Goal: Task Accomplishment & Management: Manage account settings

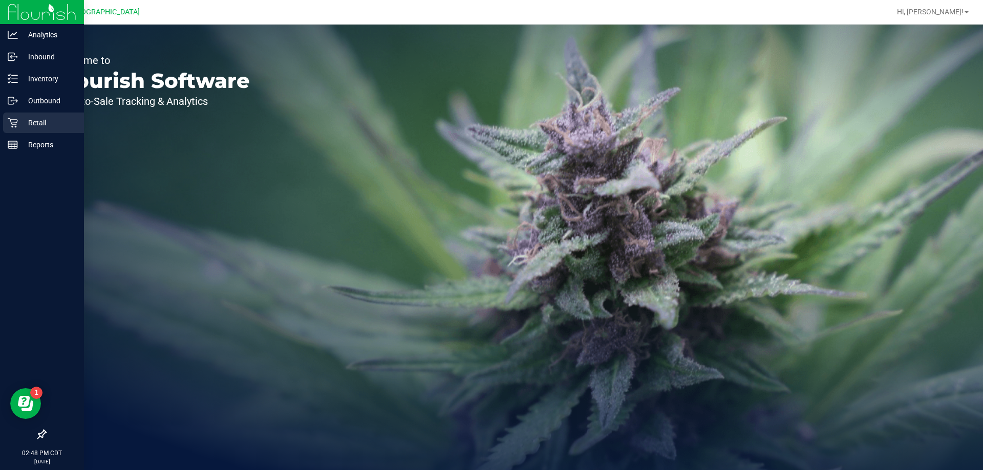
click at [35, 124] on p "Retail" at bounding box center [48, 123] width 61 height 12
click at [30, 75] on p "Inventory" at bounding box center [48, 79] width 61 height 12
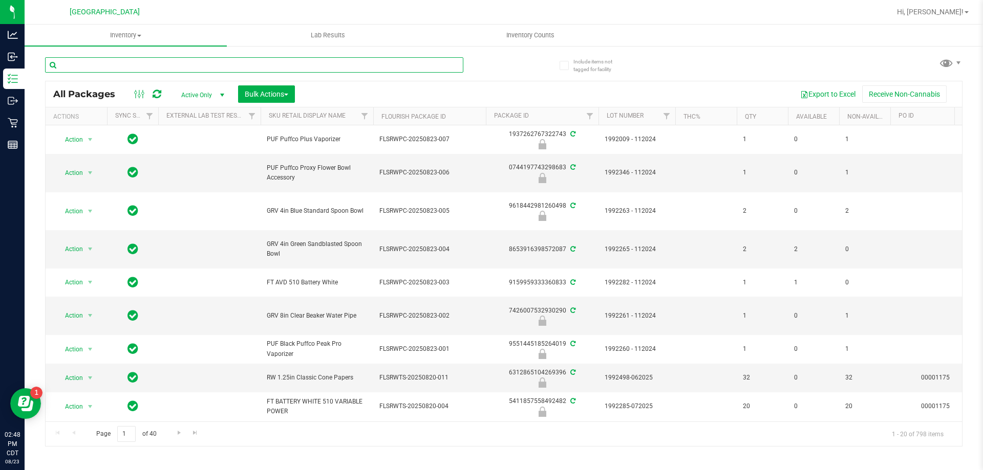
click at [157, 64] on input "text" at bounding box center [254, 64] width 418 height 15
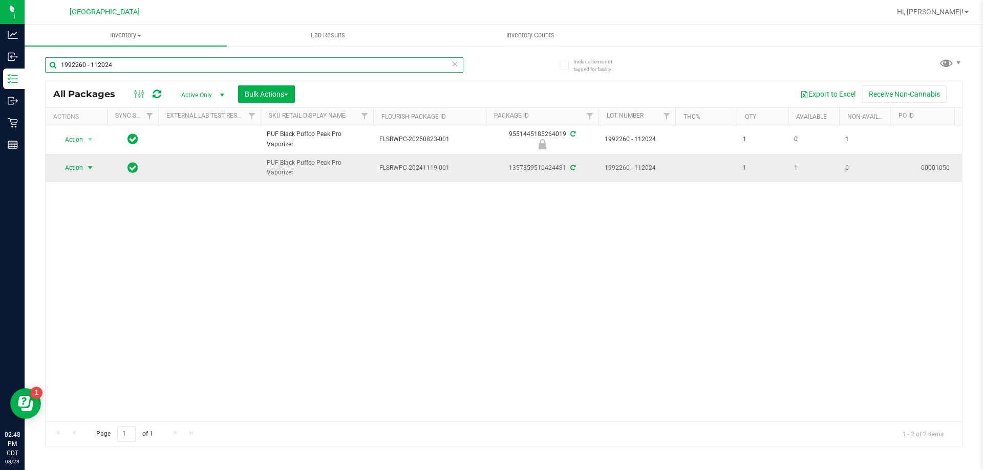
type input "1992260 - 112024"
click at [78, 170] on span "Action" at bounding box center [70, 168] width 28 height 14
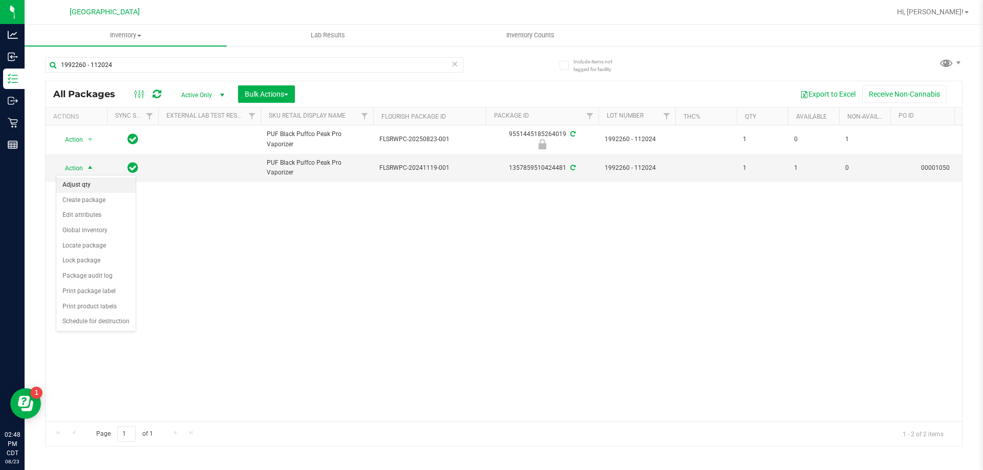
click at [93, 186] on li "Adjust qty" at bounding box center [95, 185] width 79 height 15
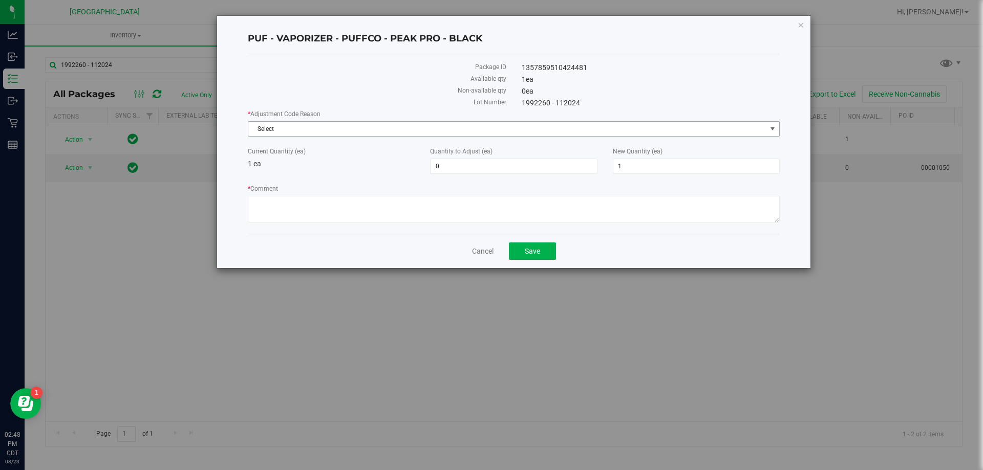
click at [312, 127] on span "Select" at bounding box center [507, 129] width 518 height 14
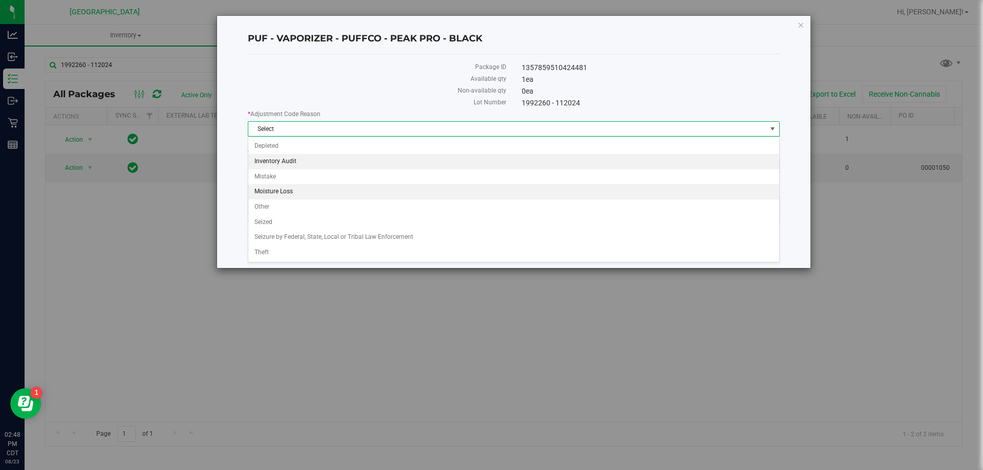
drag, startPoint x: 292, startPoint y: 163, endPoint x: 317, endPoint y: 160, distance: 25.3
click at [292, 162] on li "Inventory Audit" at bounding box center [513, 161] width 531 height 15
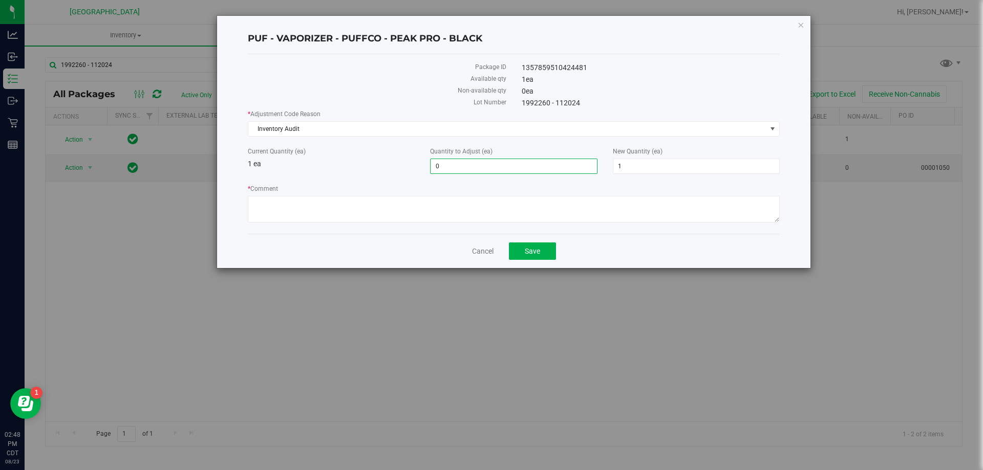
click at [516, 162] on span "0 0" at bounding box center [513, 166] width 167 height 15
type input "0"
type input "2"
type input "3"
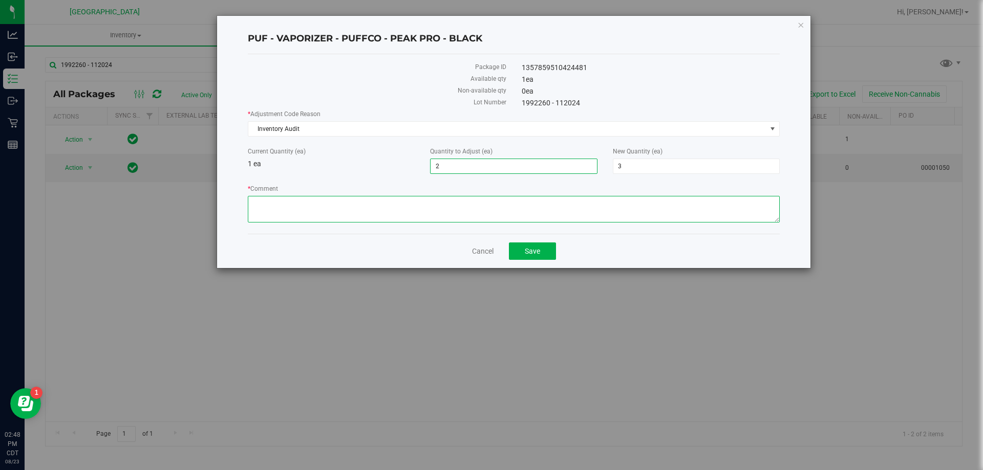
click at [323, 206] on textarea "* Comment" at bounding box center [514, 209] width 532 height 27
type textarea "One was on display -ML"
click at [542, 246] on button "Save" at bounding box center [532, 251] width 47 height 17
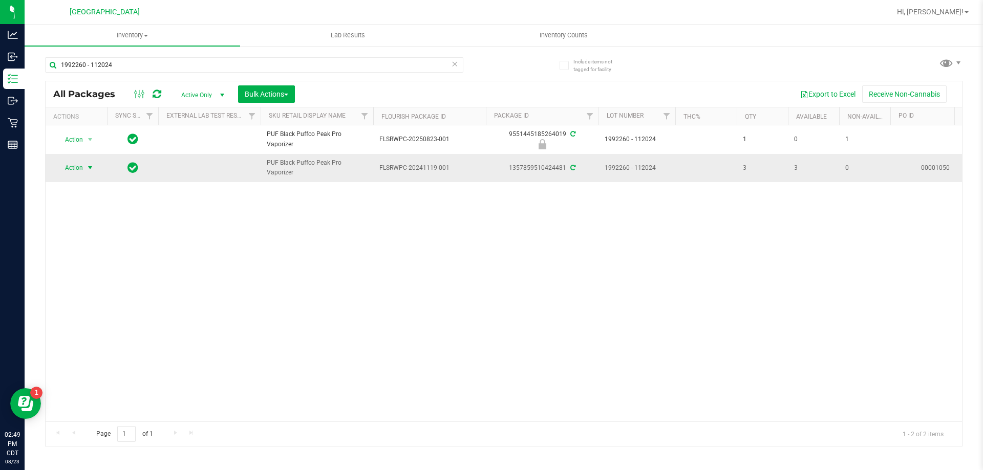
click at [78, 166] on span "Action" at bounding box center [70, 168] width 28 height 14
click at [93, 181] on li "Adjust qty" at bounding box center [95, 185] width 79 height 15
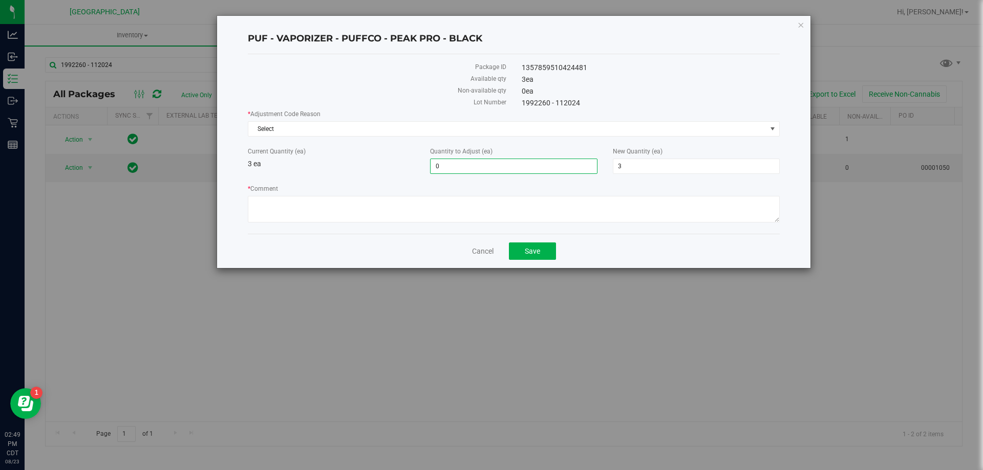
click at [474, 166] on span "0 0" at bounding box center [513, 166] width 167 height 15
type input "0"
type input "-1"
type input "2"
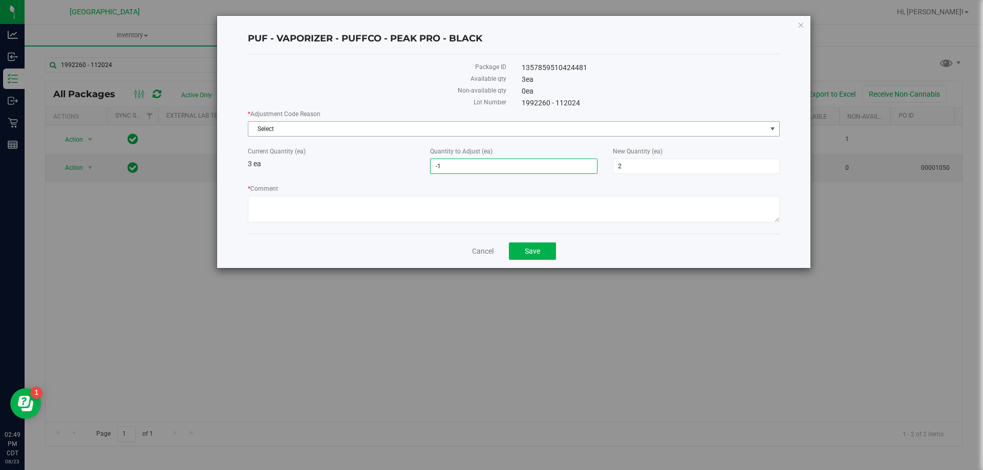
click at [298, 130] on span "Select" at bounding box center [507, 129] width 518 height 14
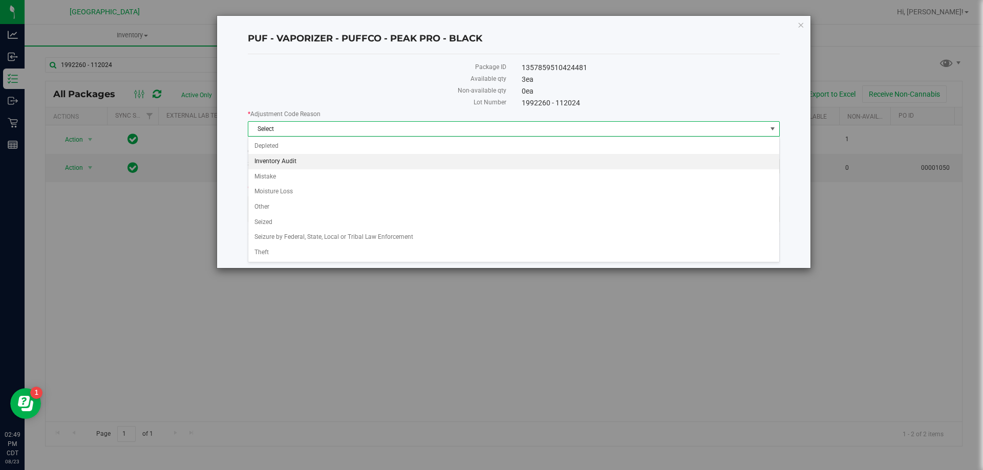
click at [276, 159] on li "Inventory Audit" at bounding box center [513, 161] width 531 height 15
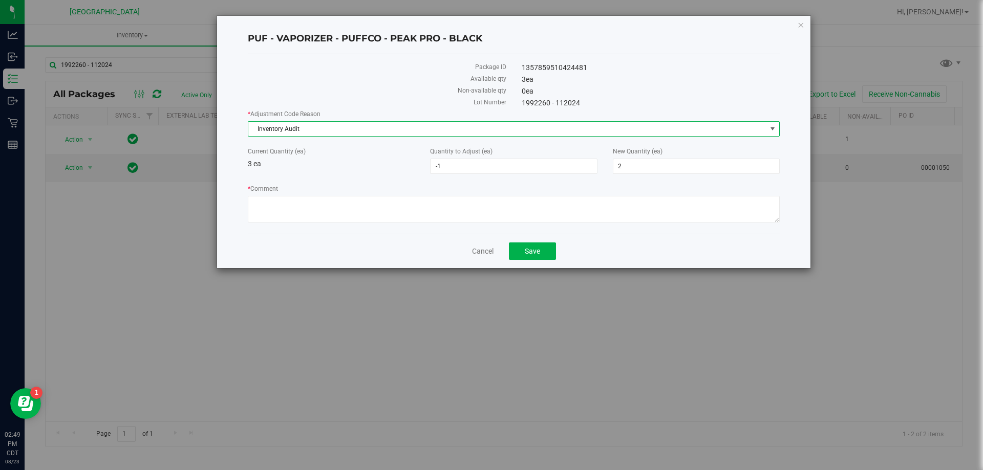
click at [277, 135] on span "Inventory Audit" at bounding box center [507, 129] width 518 height 14
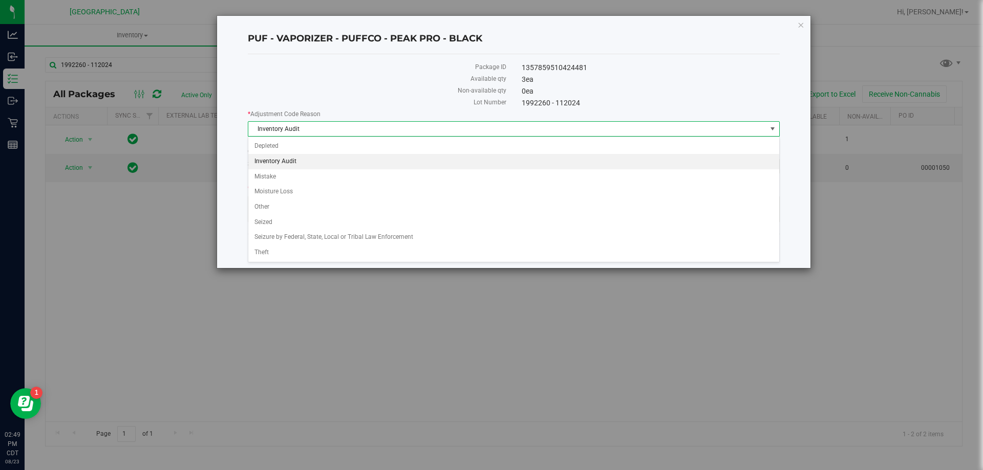
click at [238, 190] on div "PUF - VAPORIZER - PUFFCO - PEAK PRO - BLACK Package ID 1357859510424481 Availab…" at bounding box center [513, 142] width 593 height 252
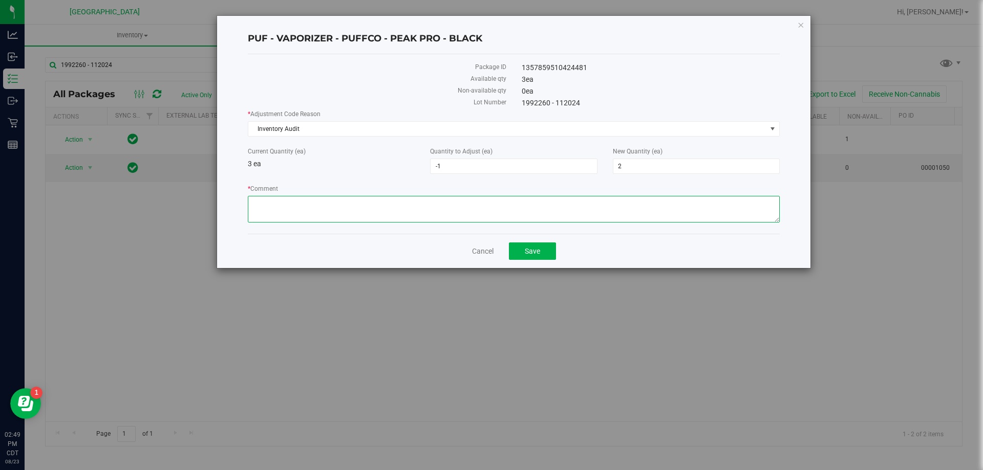
click at [297, 207] on textarea "* Comment" at bounding box center [514, 209] width 532 height 27
type textarea "misadjusted -ML"
click at [523, 254] on button "Save" at bounding box center [532, 251] width 47 height 17
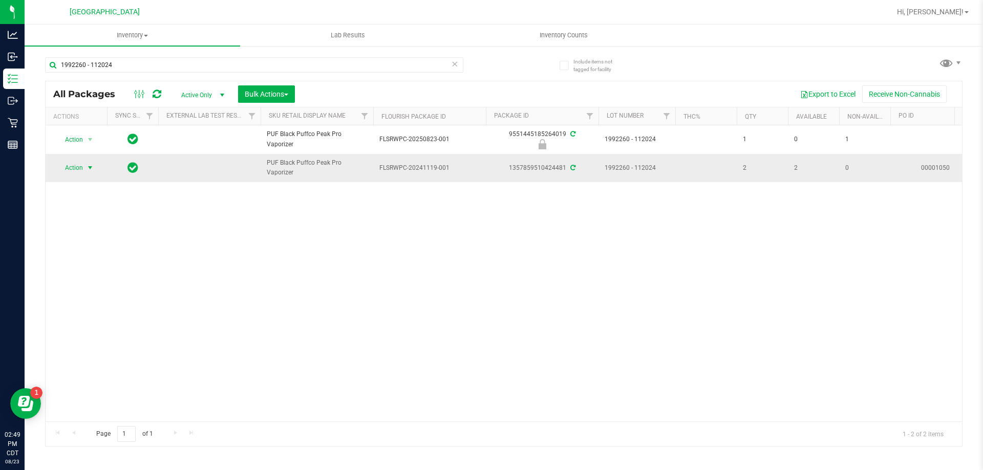
click at [73, 170] on span "Action" at bounding box center [70, 168] width 28 height 14
click at [435, 298] on div "Action Action Edit attributes Global inventory Locate package Package audit log…" at bounding box center [504, 273] width 916 height 296
click at [94, 167] on span "select" at bounding box center [90, 168] width 8 height 8
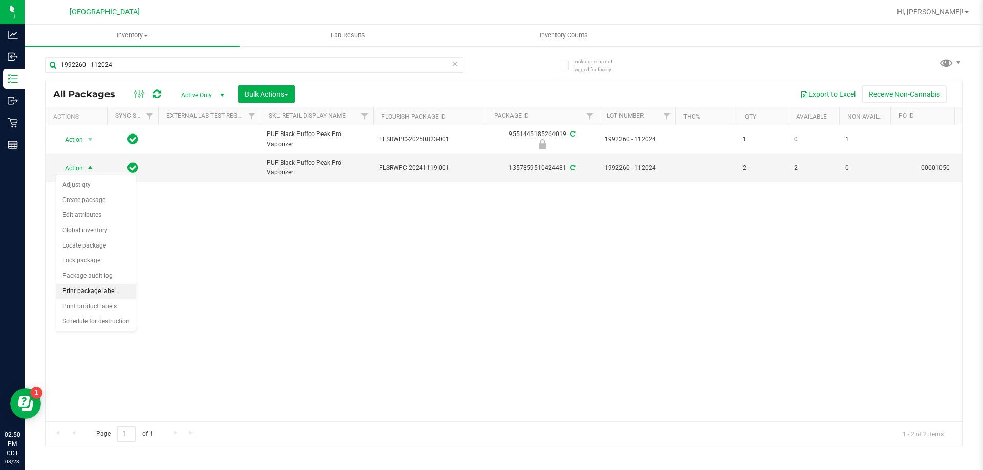
click at [101, 289] on li "Print package label" at bounding box center [95, 291] width 79 height 15
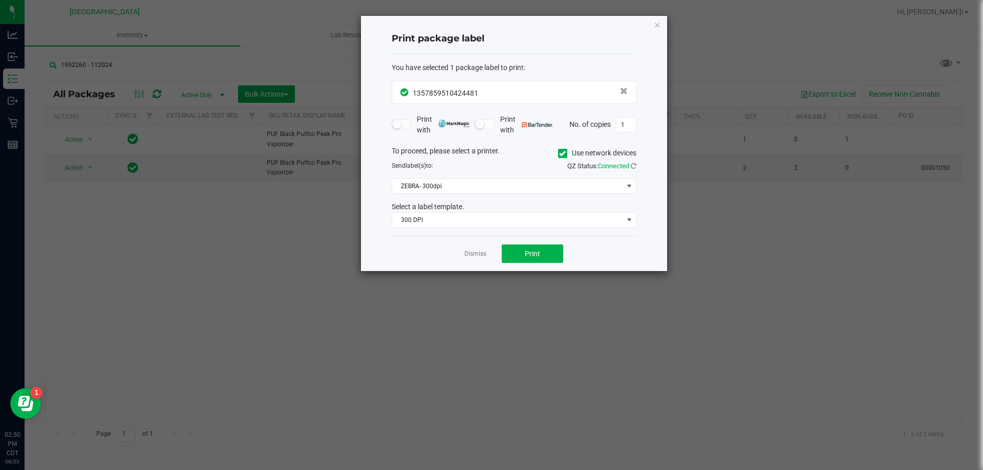
click at [431, 195] on div "To proceed, please select a printer. Use network devices Send label(s) to: QZ S…" at bounding box center [514, 187] width 245 height 82
click at [436, 185] on span "ZEBRA- 300dpi" at bounding box center [507, 186] width 231 height 14
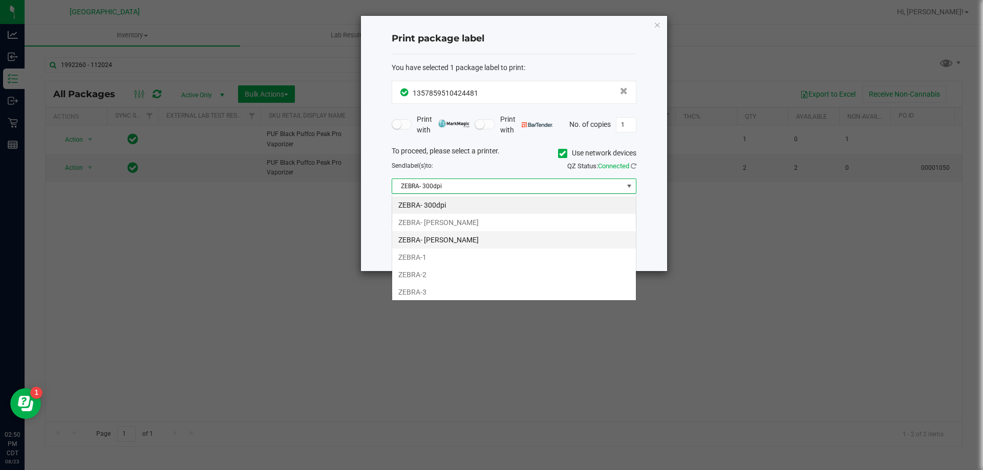
scroll to position [15, 245]
click at [425, 271] on li "ZEBRA-2" at bounding box center [514, 274] width 244 height 17
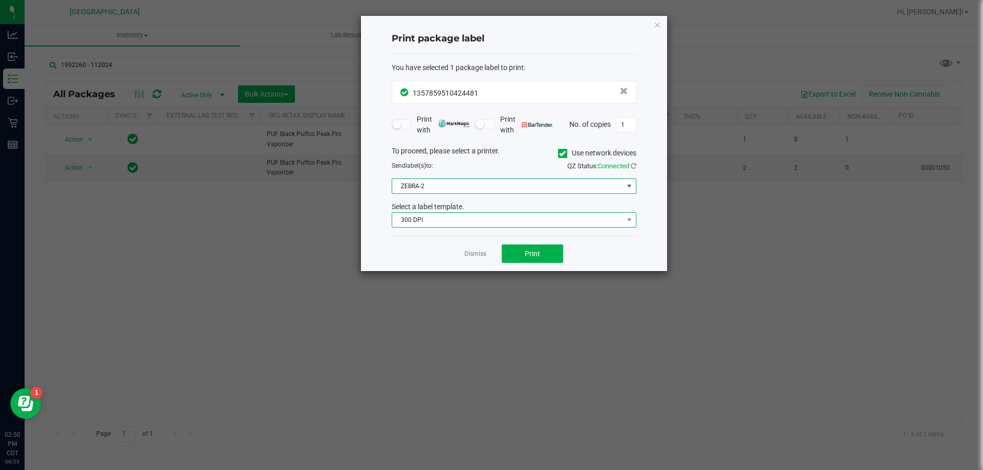
click at [408, 216] on span "300 DPI" at bounding box center [507, 220] width 231 height 14
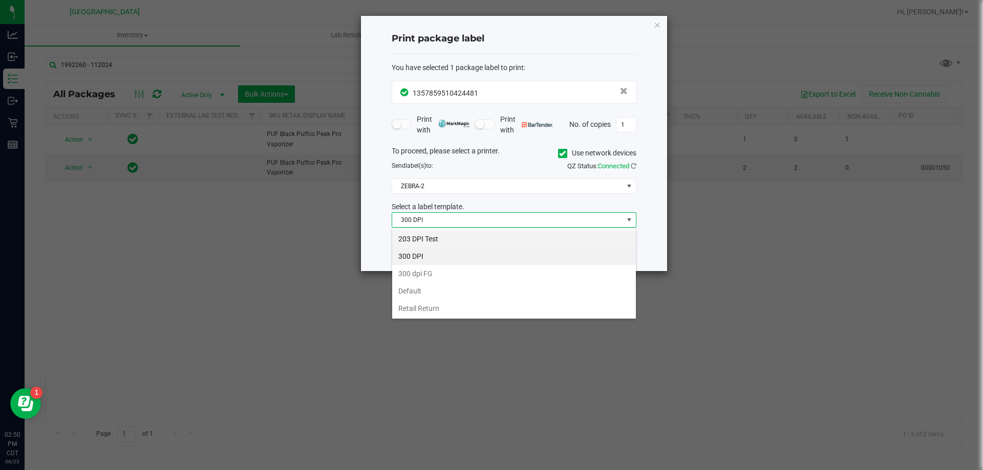
click at [426, 241] on li "203 DPI Test" at bounding box center [514, 238] width 244 height 17
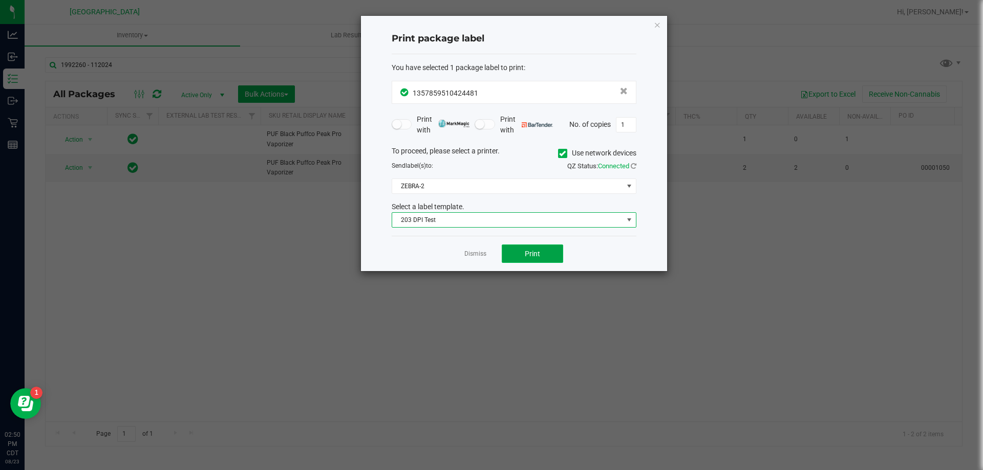
click at [547, 260] on button "Print" at bounding box center [532, 254] width 61 height 18
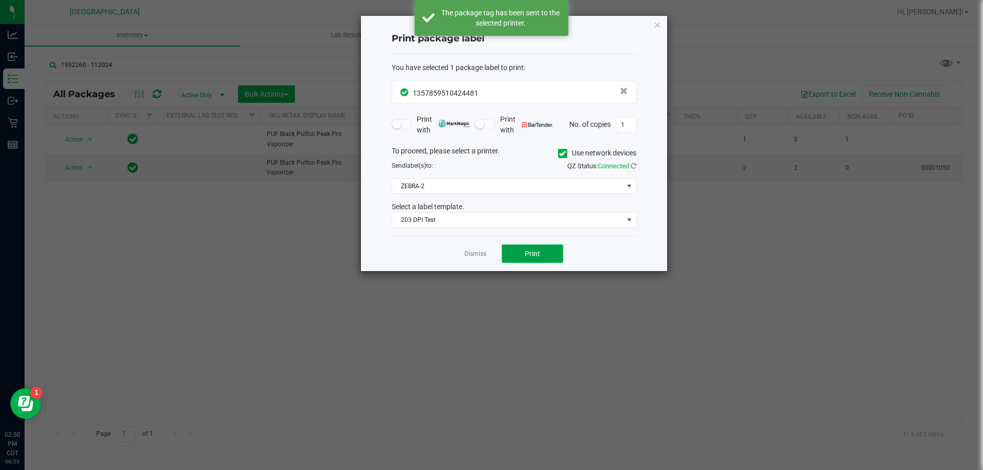
click at [526, 258] on button "Print" at bounding box center [532, 254] width 61 height 18
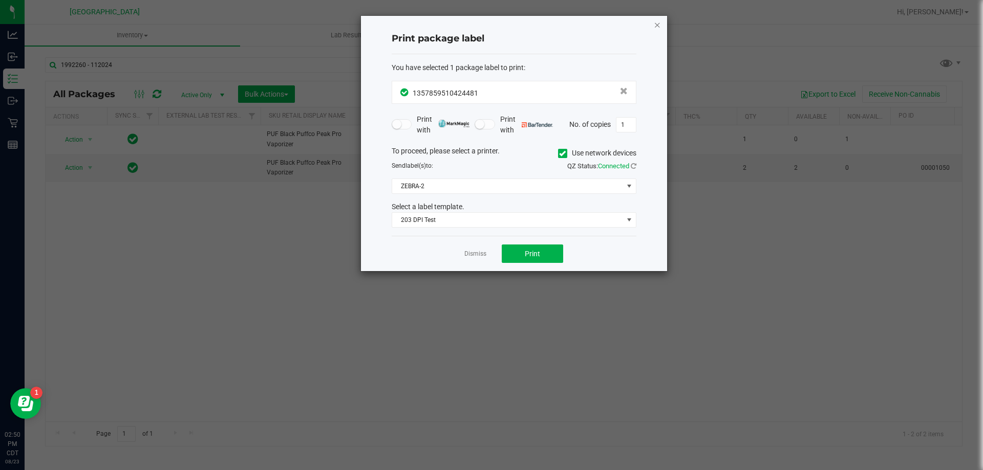
click at [659, 26] on icon "button" at bounding box center [657, 24] width 7 height 12
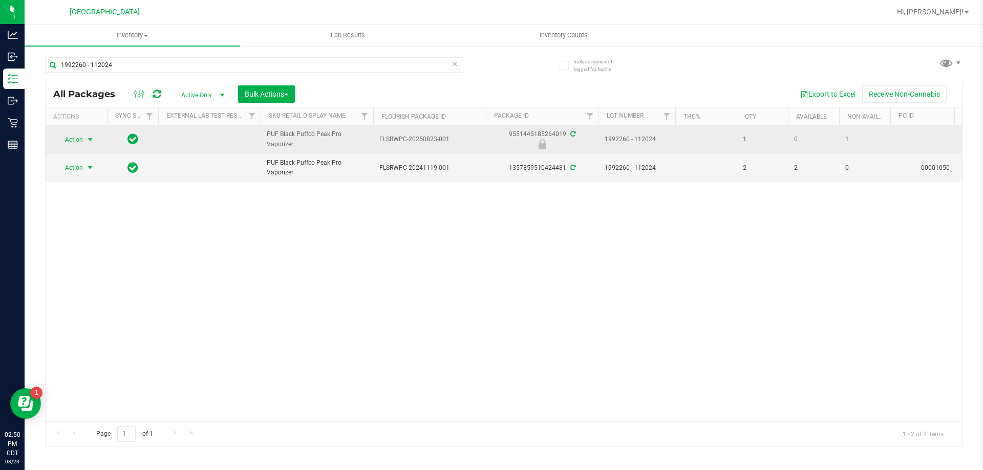
click at [88, 142] on span "select" at bounding box center [90, 140] width 8 height 8
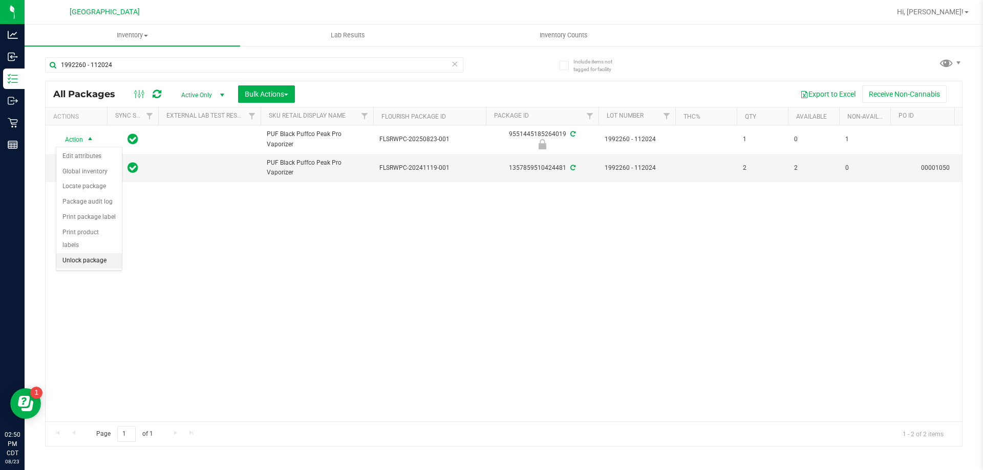
click at [85, 253] on li "Unlock package" at bounding box center [89, 260] width 66 height 15
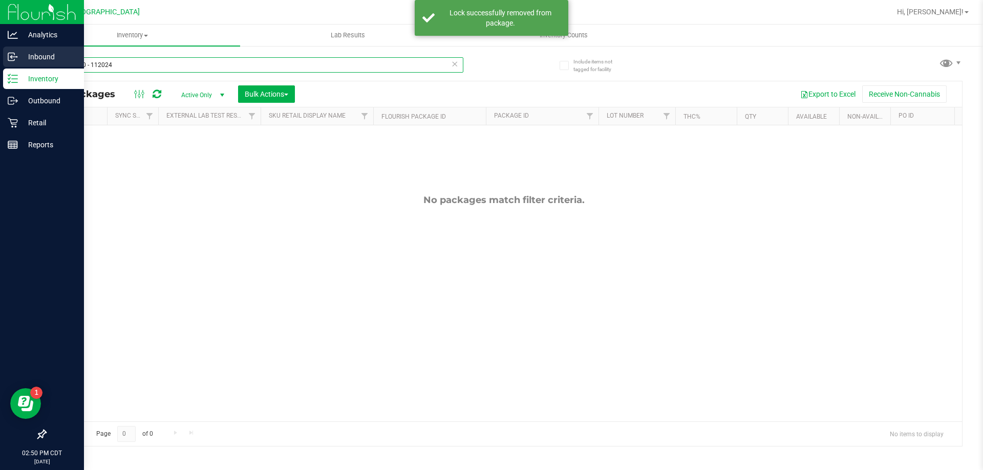
drag, startPoint x: 136, startPoint y: 66, endPoint x: 0, endPoint y: 65, distance: 136.2
click at [0, 65] on div "Analytics Inbound Inventory Outbound Retail Reports 02:50 PM CDT 08/23/2025 08/…" at bounding box center [491, 235] width 983 height 470
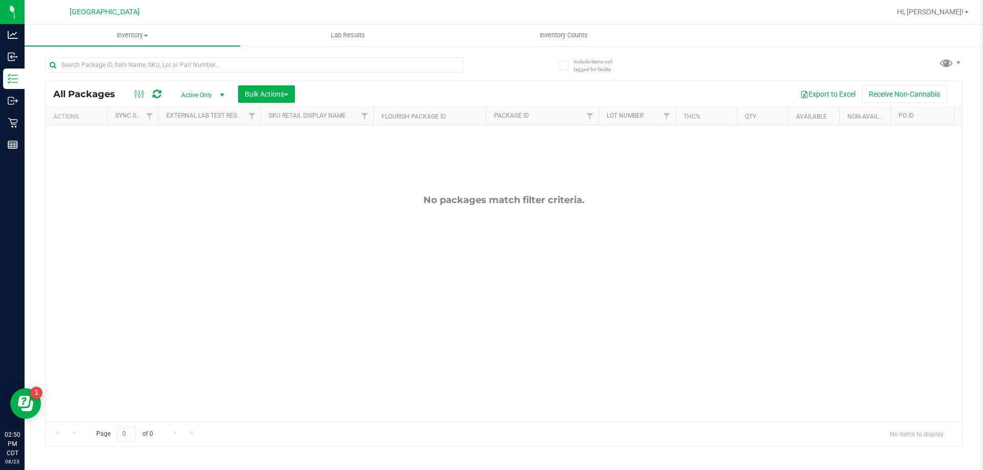
click at [211, 98] on span "Active Only" at bounding box center [200, 95] width 56 height 14
click at [204, 158] on li "All" at bounding box center [199, 156] width 55 height 15
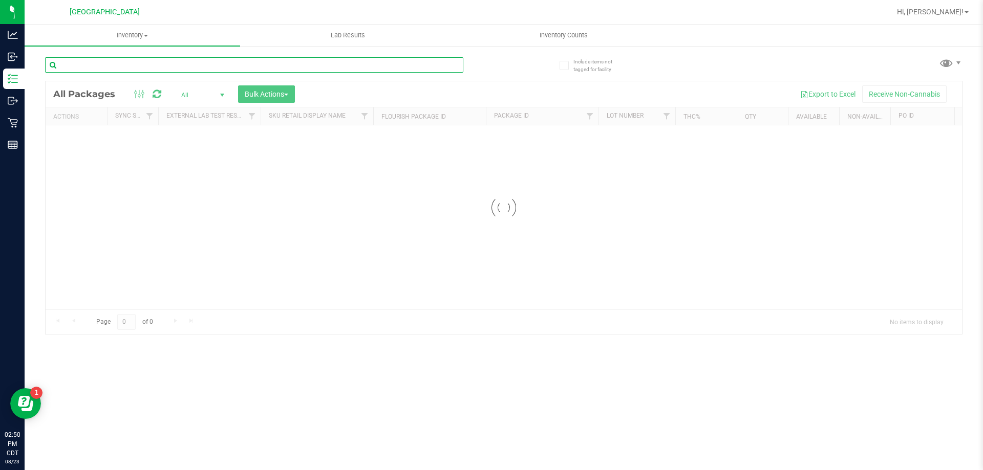
click at [116, 68] on input "text" at bounding box center [254, 64] width 418 height 15
type input "peak pro"
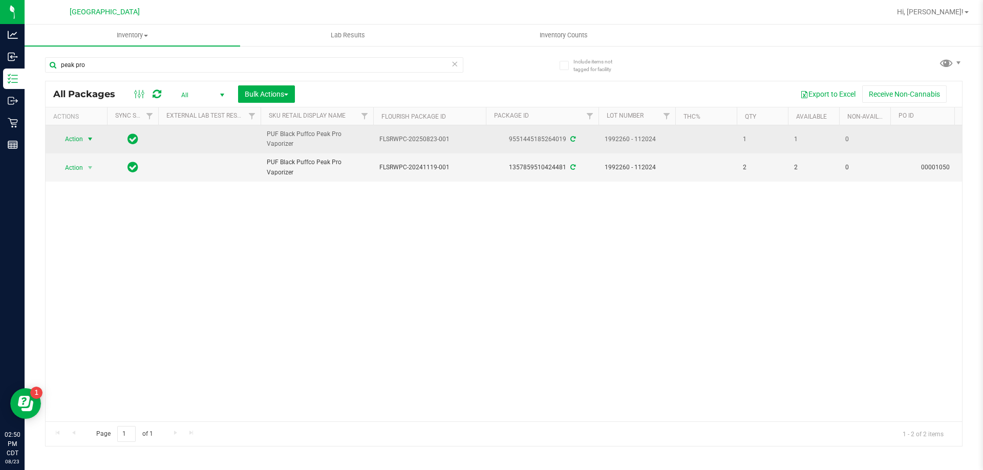
click at [70, 140] on span "Action" at bounding box center [70, 139] width 28 height 14
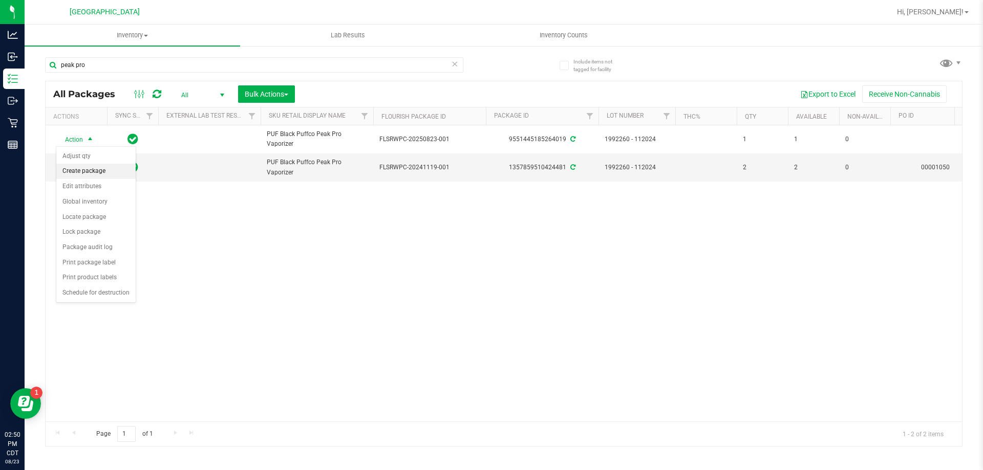
click at [91, 168] on li "Create package" at bounding box center [95, 171] width 79 height 15
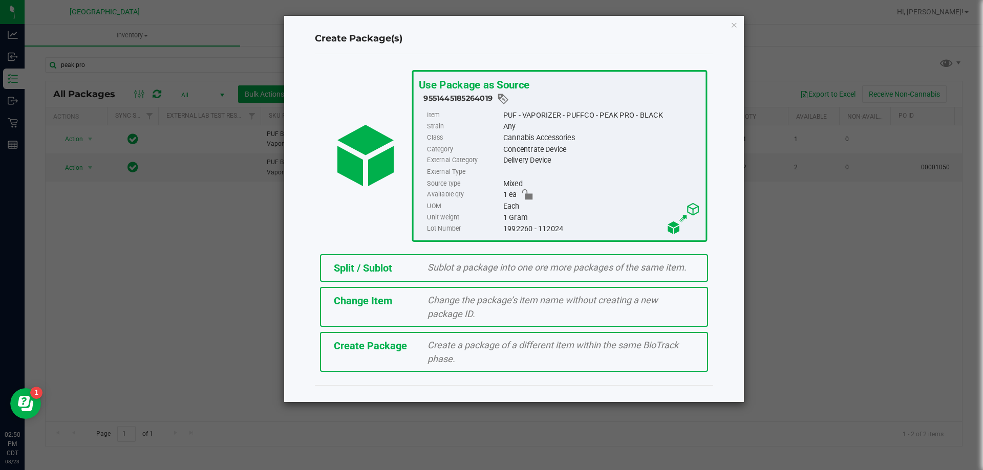
click at [378, 273] on span "Split / Sublot" at bounding box center [363, 268] width 58 height 12
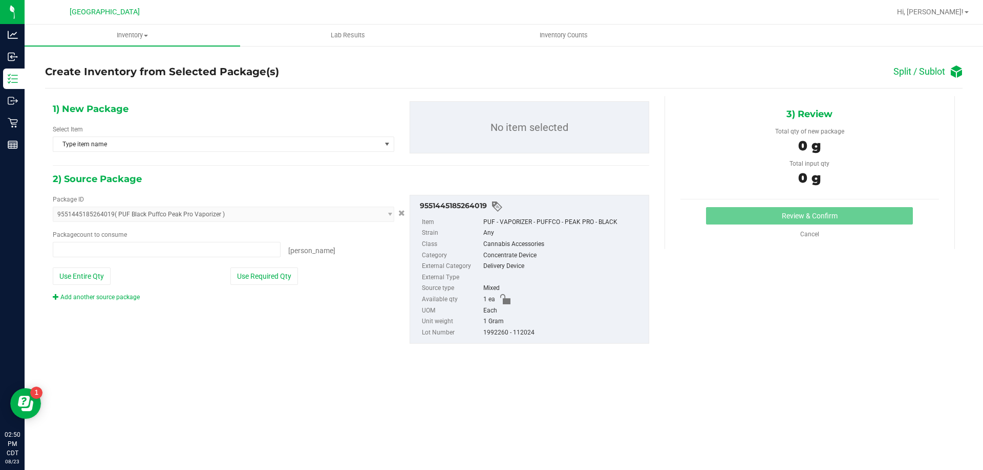
type input "0 ea"
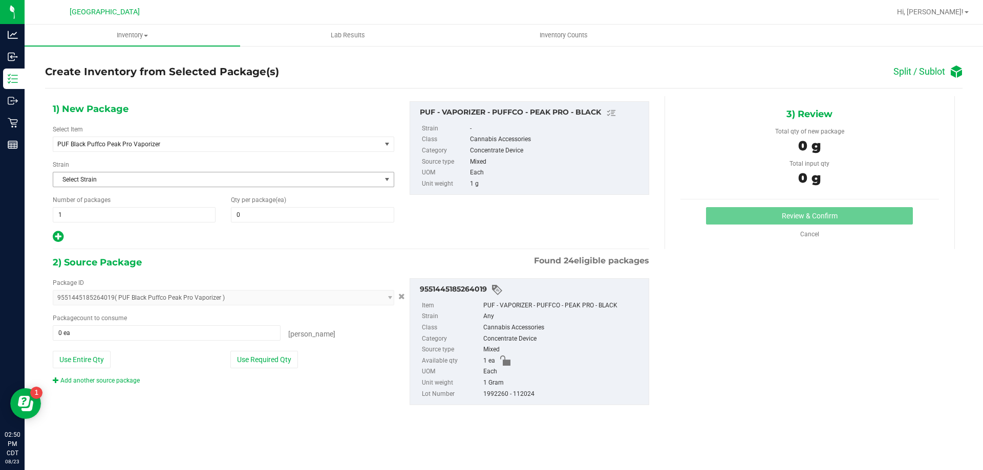
click at [83, 181] on span "Select Strain" at bounding box center [217, 179] width 328 height 14
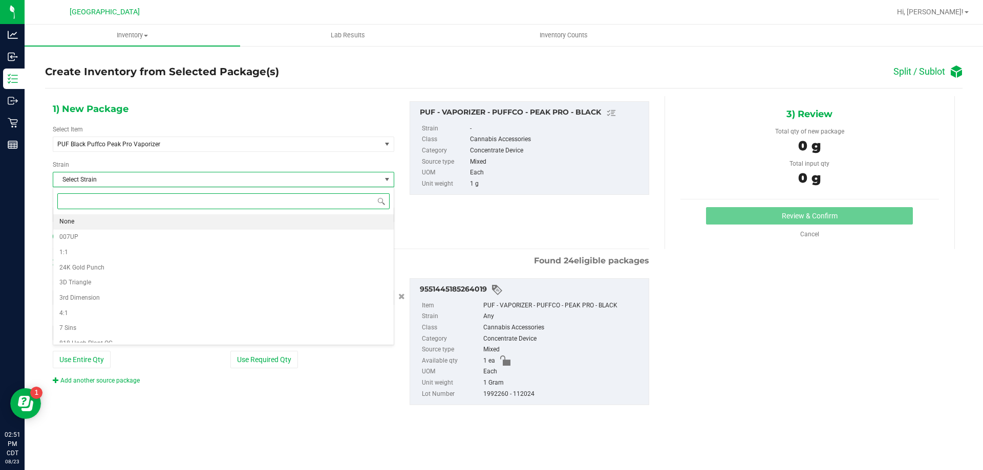
click at [74, 220] on li "None" at bounding box center [223, 221] width 340 height 15
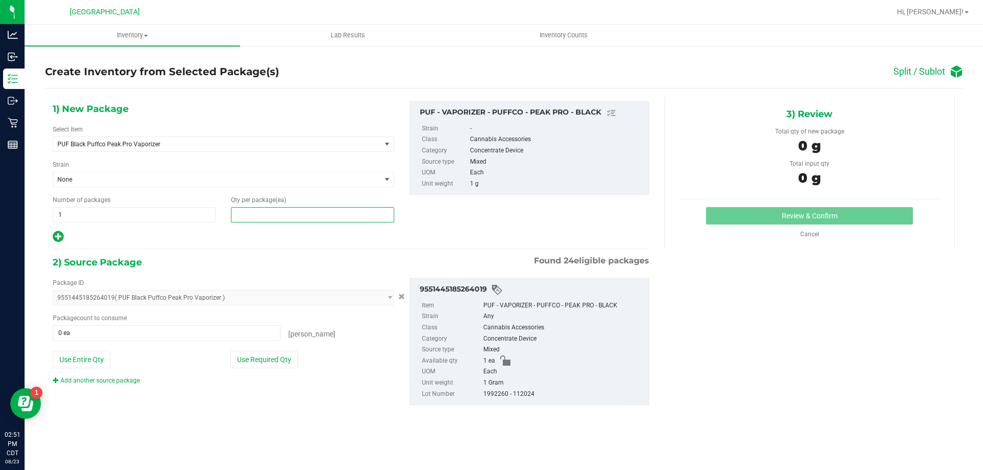
click at [277, 218] on span at bounding box center [312, 214] width 163 height 15
type input "1"
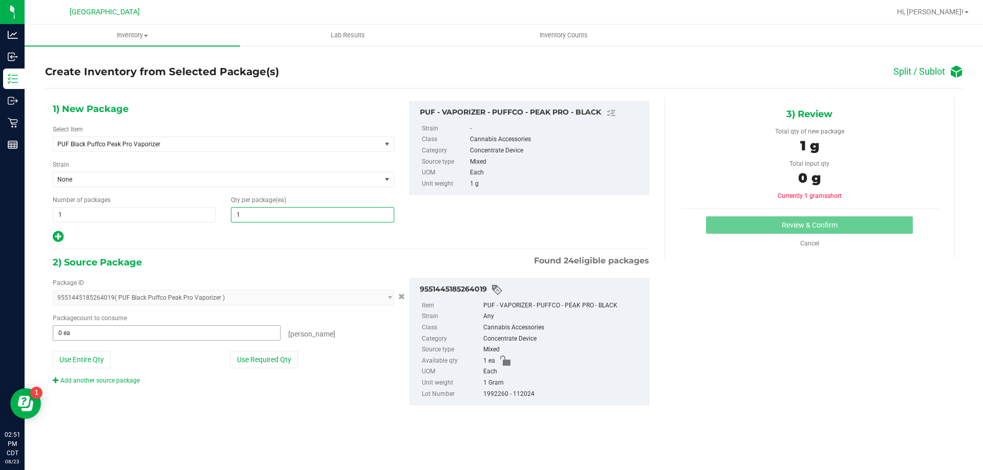
type input "1"
click at [145, 335] on span at bounding box center [167, 333] width 228 height 15
type input "1"
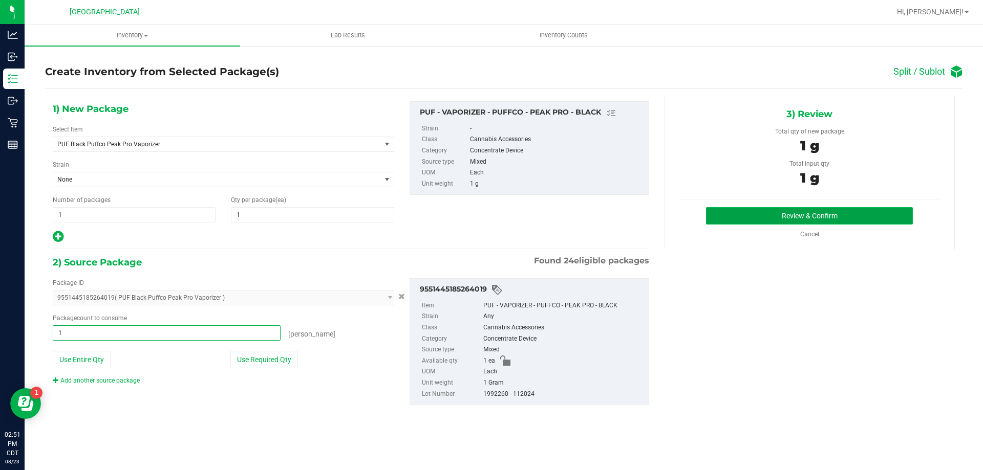
type input "1 ea"
click at [832, 224] on button "Review & Confirm" at bounding box center [809, 215] width 207 height 17
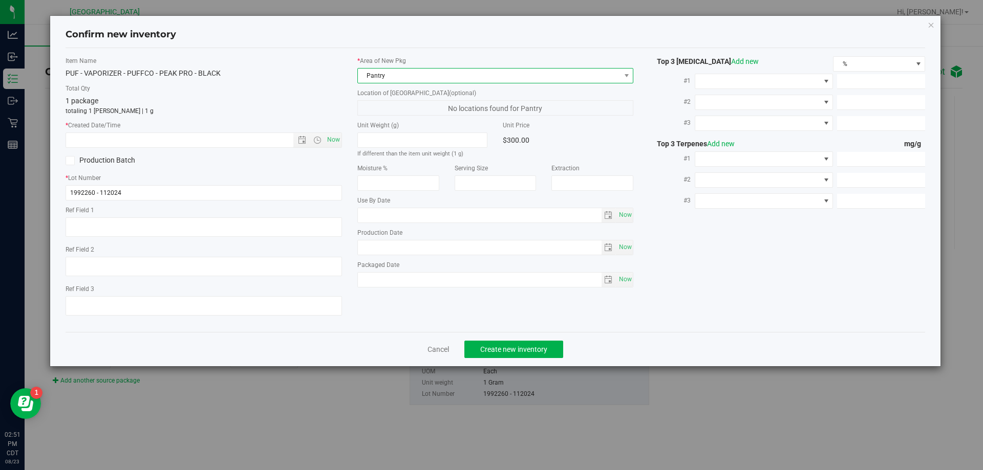
click at [516, 79] on span "Pantry" at bounding box center [489, 76] width 263 height 14
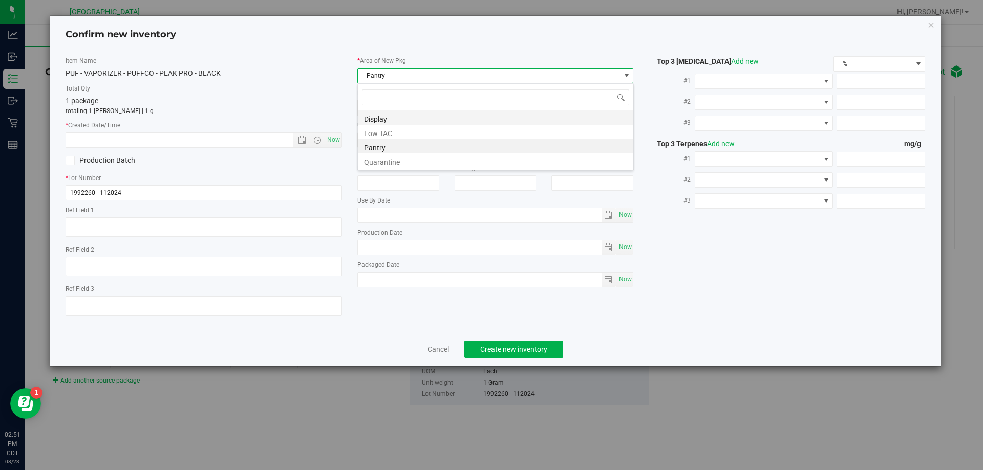
scroll to position [15, 276]
click at [375, 124] on li "Display" at bounding box center [495, 118] width 275 height 14
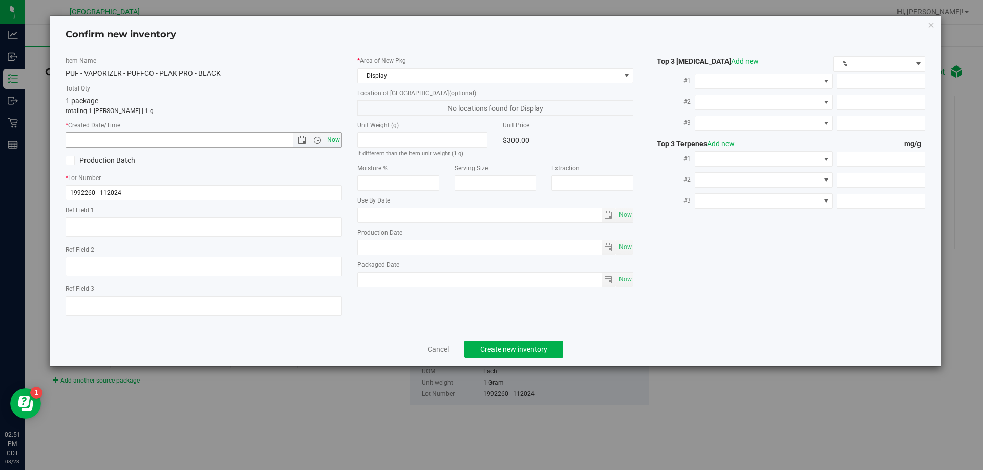
click at [337, 140] on span "Now" at bounding box center [333, 140] width 17 height 15
type input "8/23/2025 2:51 PM"
click at [525, 355] on button "Create new inventory" at bounding box center [513, 349] width 99 height 17
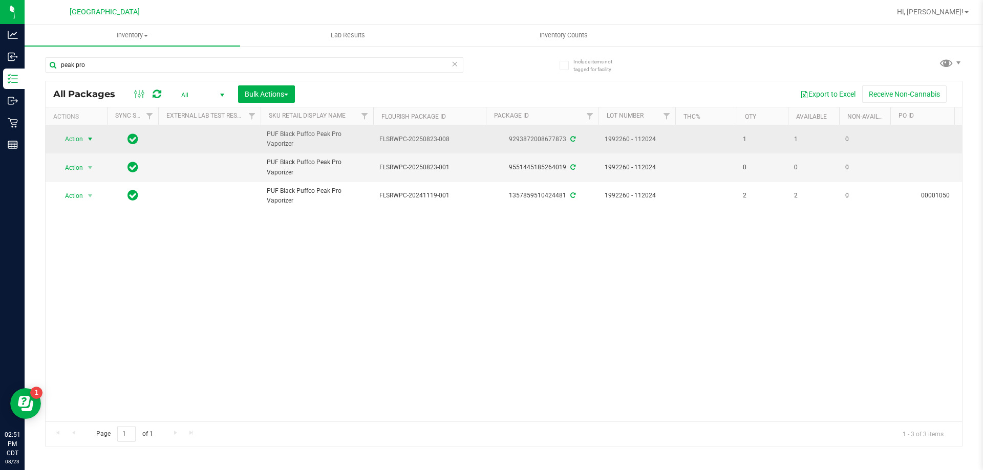
click at [78, 139] on span "Action" at bounding box center [70, 139] width 28 height 14
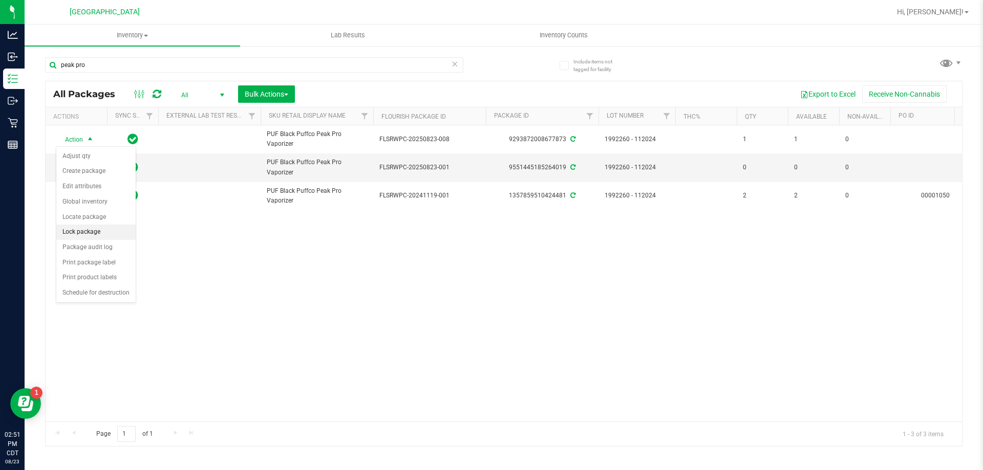
click at [93, 232] on li "Lock package" at bounding box center [95, 232] width 79 height 15
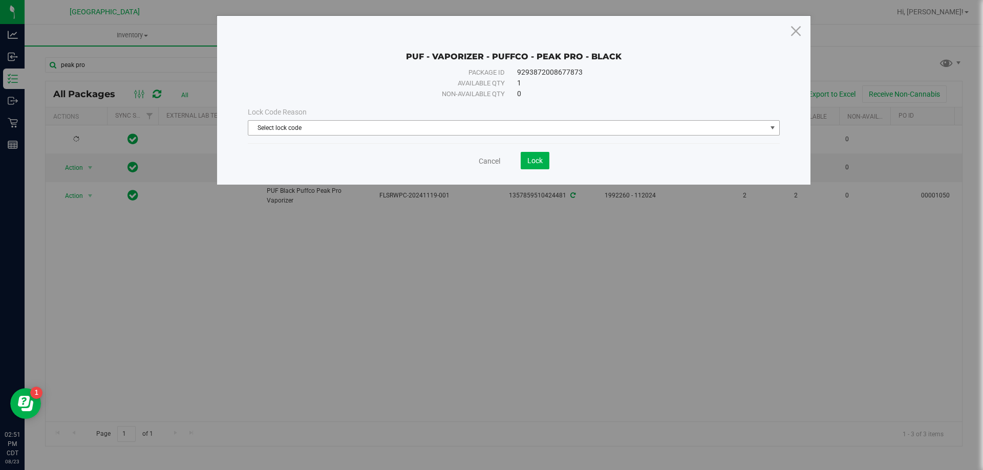
click at [397, 129] on span "Select lock code" at bounding box center [507, 128] width 518 height 14
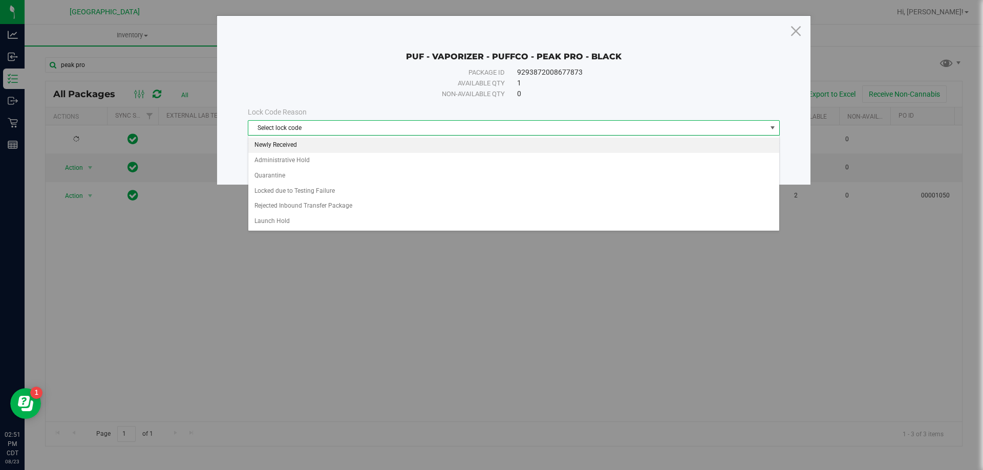
click at [289, 138] on li "Newly Received" at bounding box center [513, 145] width 531 height 15
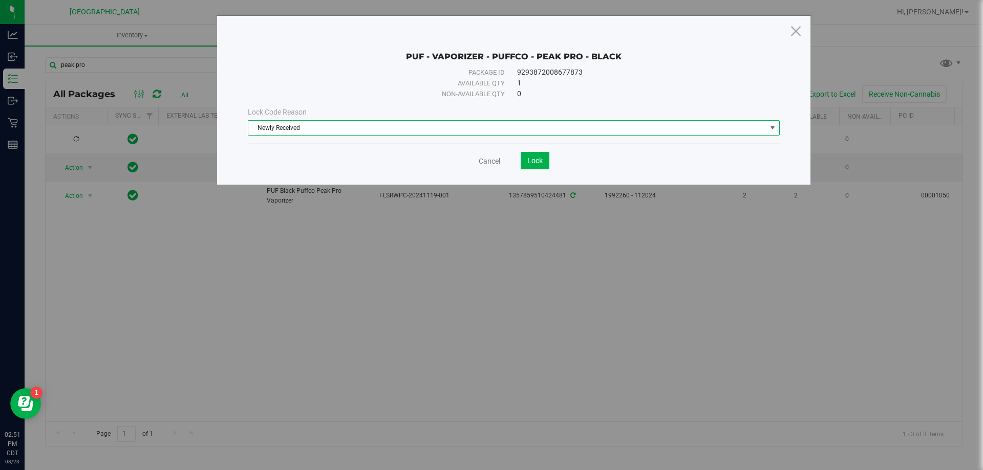
click at [471, 128] on span "Newly Received" at bounding box center [507, 128] width 518 height 14
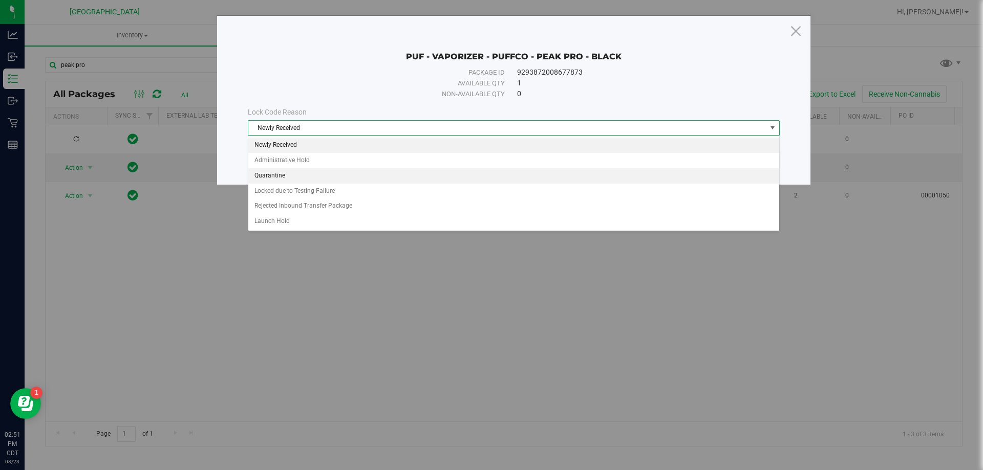
click at [292, 179] on li "Quarantine" at bounding box center [513, 175] width 531 height 15
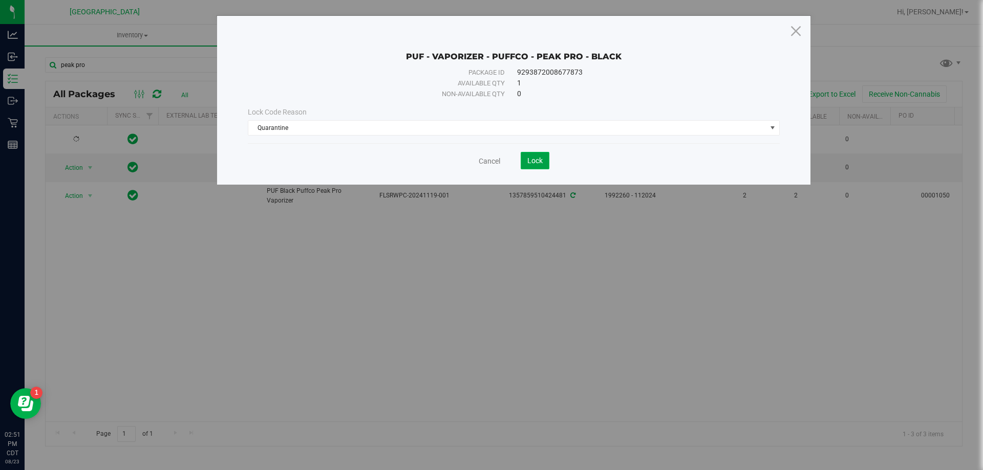
click at [542, 165] on button "Lock" at bounding box center [535, 160] width 29 height 17
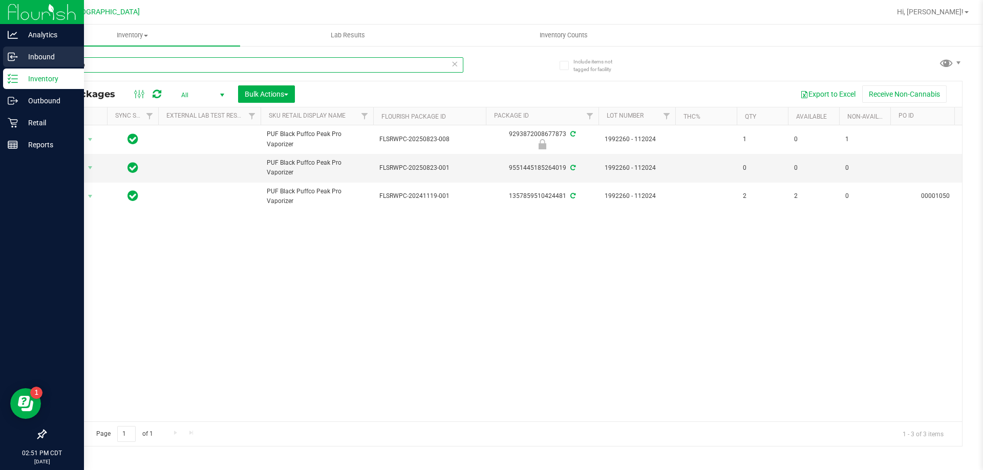
drag, startPoint x: 116, startPoint y: 64, endPoint x: 0, endPoint y: 53, distance: 116.7
click at [0, 63] on div "Analytics Inbound Inventory Outbound Retail Reports 02:51 PM CDT 08/23/2025 08/…" at bounding box center [491, 235] width 983 height 470
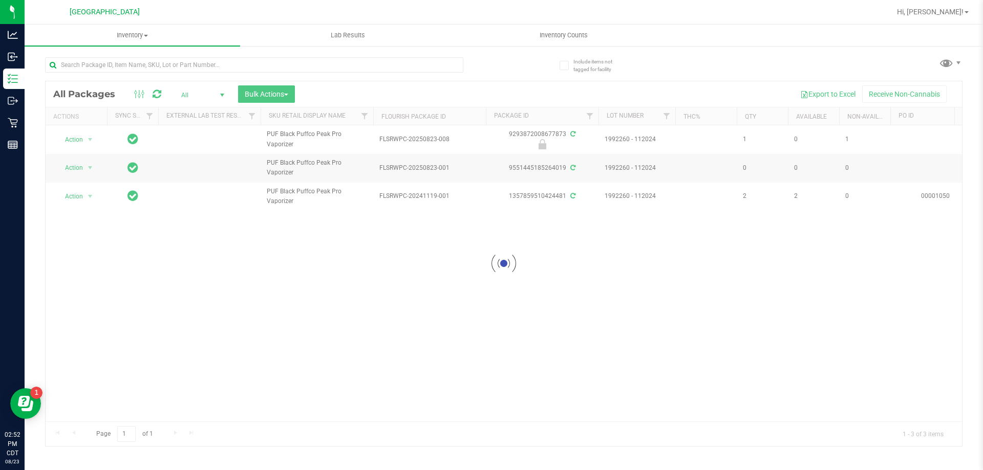
click at [308, 263] on div at bounding box center [504, 263] width 916 height 365
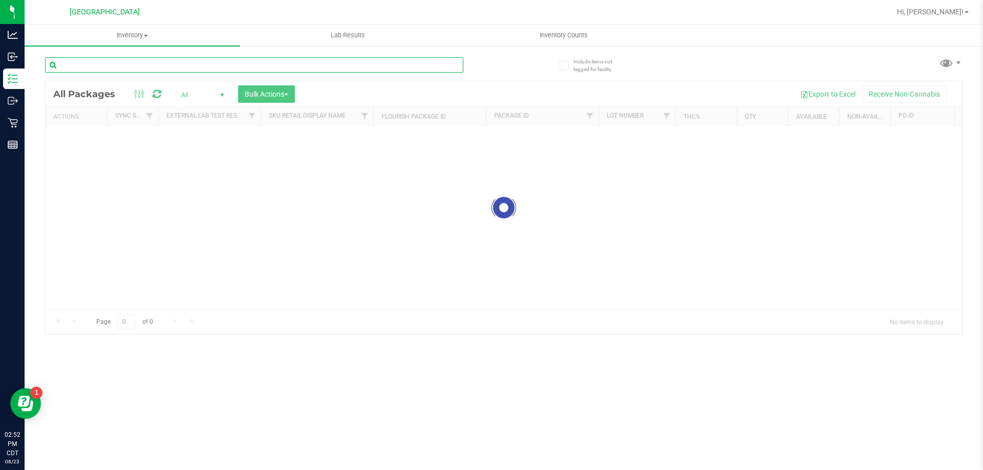
click at [139, 70] on input "text" at bounding box center [254, 64] width 418 height 15
type input "peak"
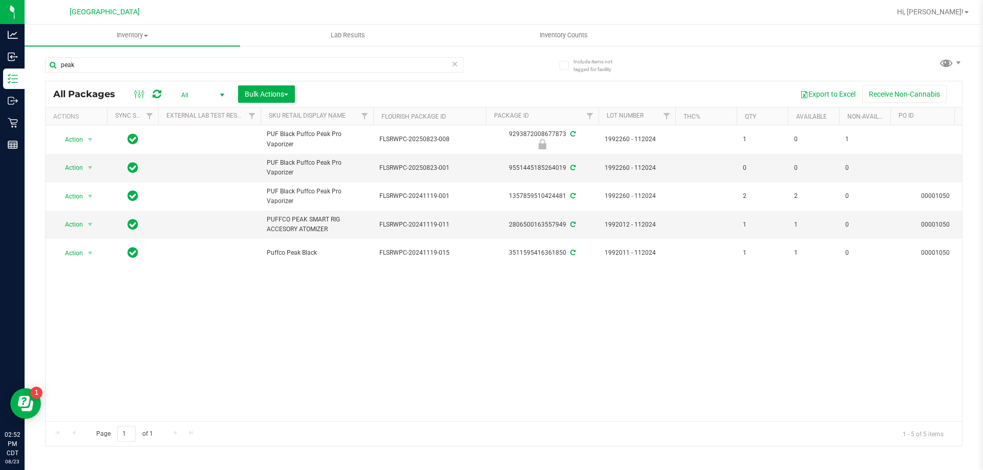
click at [142, 95] on ellipse at bounding box center [143, 93] width 3 height 3
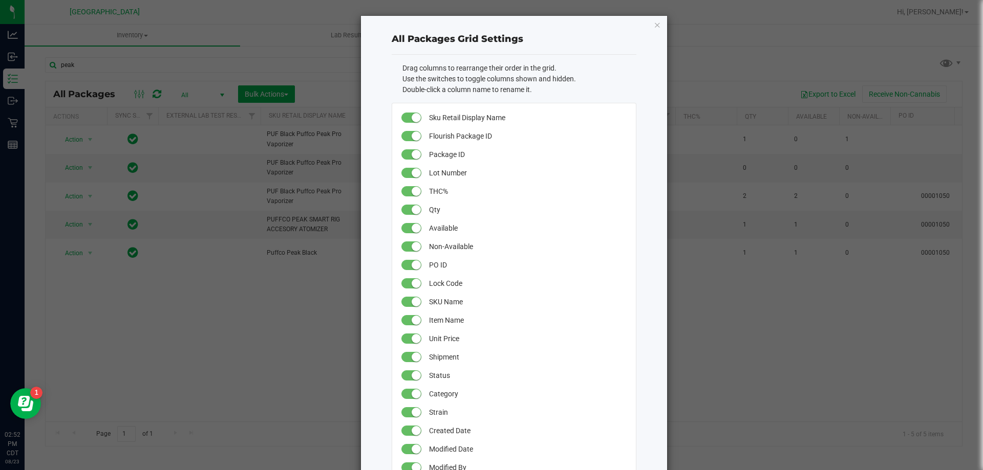
scroll to position [358, 0]
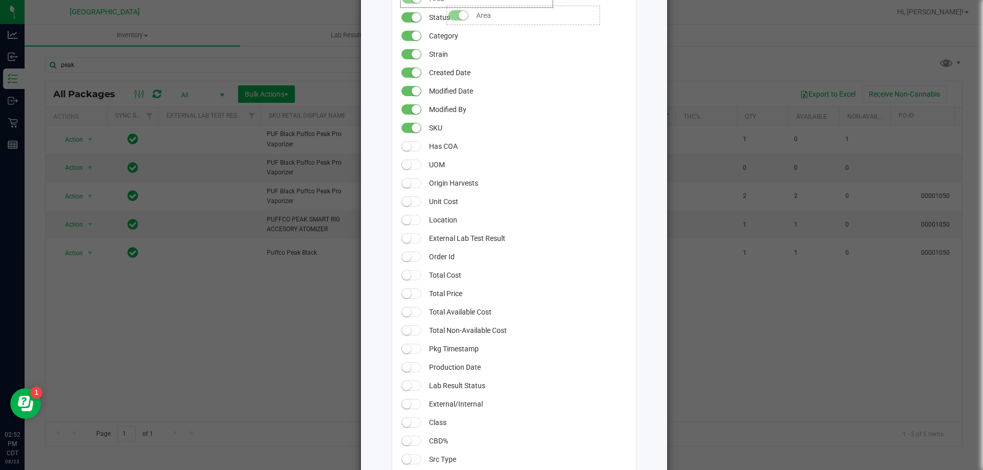
drag, startPoint x: 433, startPoint y: 144, endPoint x: 438, endPoint y: 3, distance: 141.9
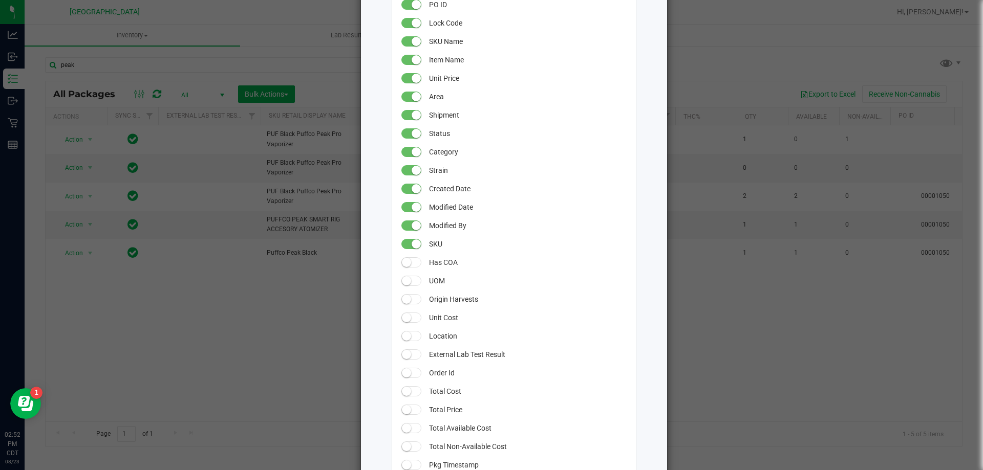
scroll to position [70, 0]
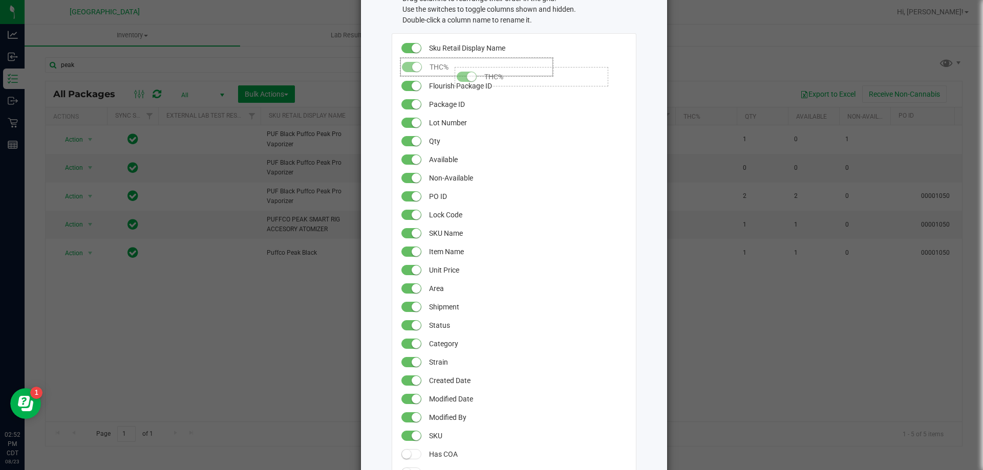
drag, startPoint x: 434, startPoint y: 122, endPoint x: 445, endPoint y: 62, distance: 61.4
drag, startPoint x: 438, startPoint y: 285, endPoint x: 457, endPoint y: 88, distance: 198.0
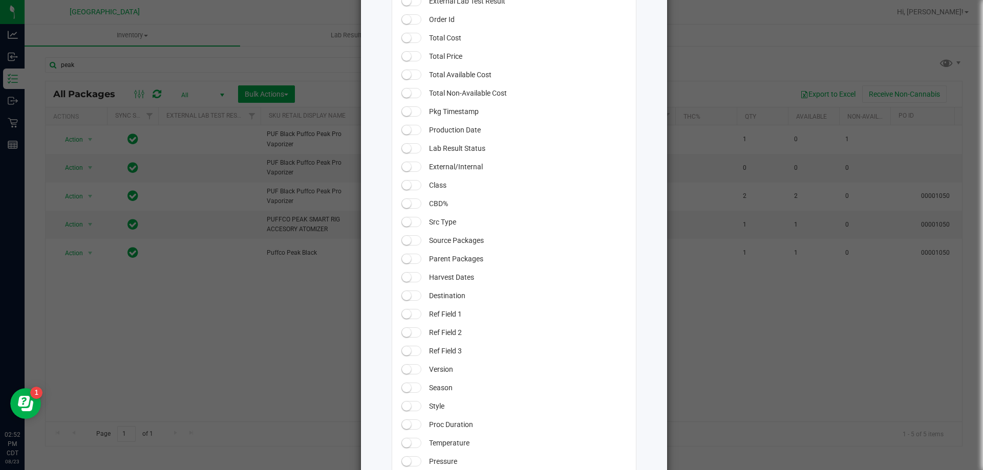
scroll to position [846, 0]
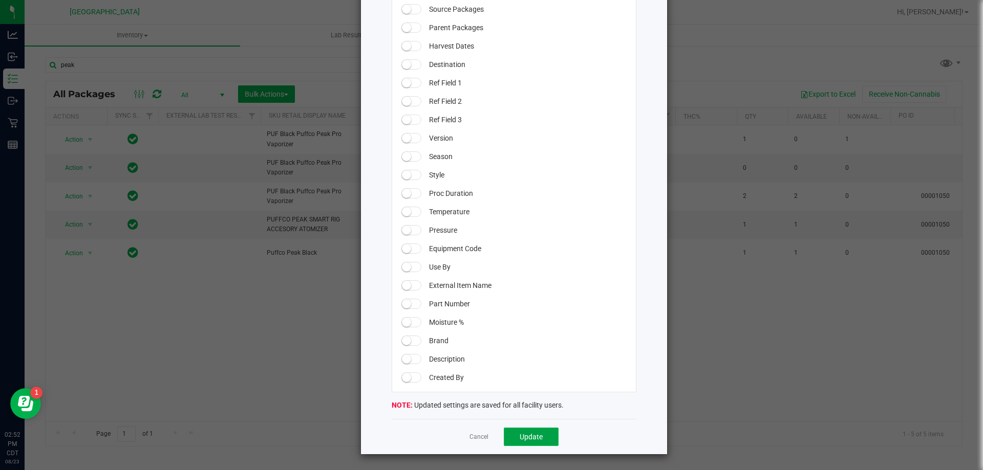
click at [550, 435] on button "Update" at bounding box center [531, 437] width 55 height 18
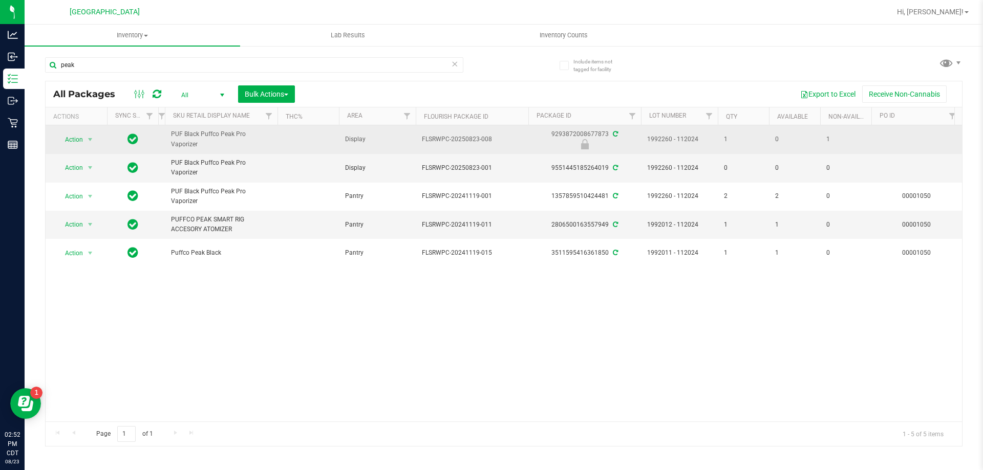
drag, startPoint x: 259, startPoint y: 115, endPoint x: 155, endPoint y: 129, distance: 104.9
click at [155, 129] on div "All Packages All Active Only Lab Samples Locked All External Internal Bulk Acti…" at bounding box center [503, 264] width 917 height 366
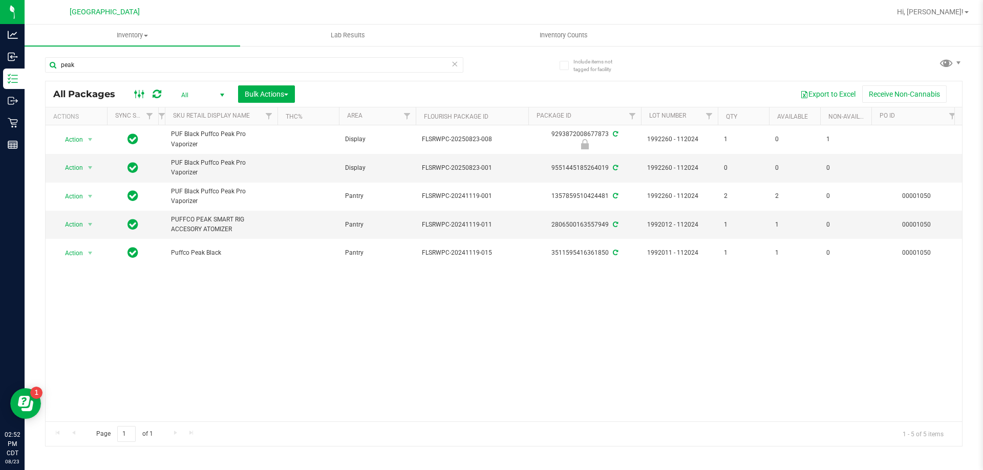
click at [142, 94] on ellipse at bounding box center [143, 93] width 3 height 3
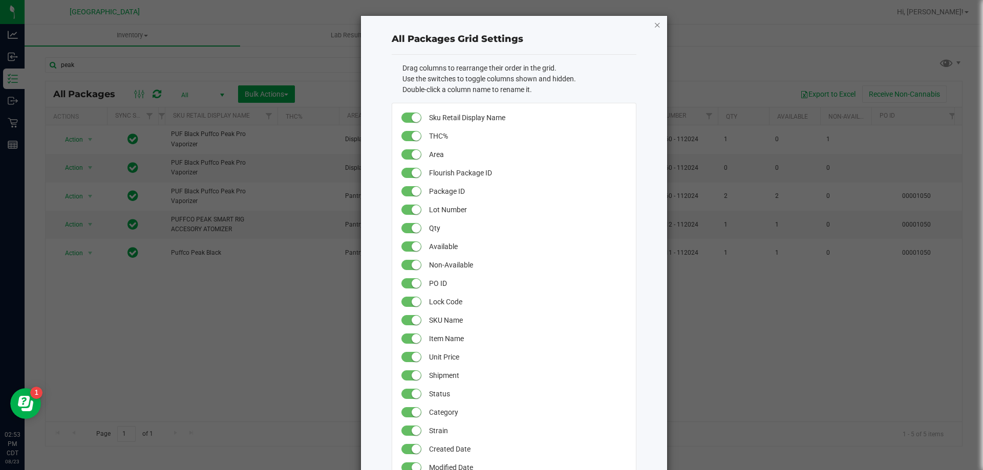
click at [654, 28] on icon "button" at bounding box center [657, 24] width 7 height 12
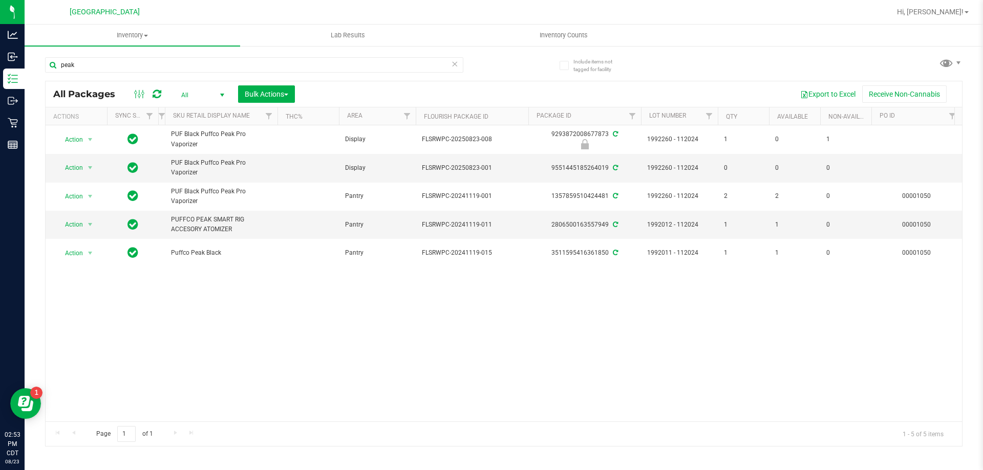
click at [284, 334] on div "Action Action Edit attributes Global inventory Locate package Package audit log…" at bounding box center [504, 273] width 916 height 296
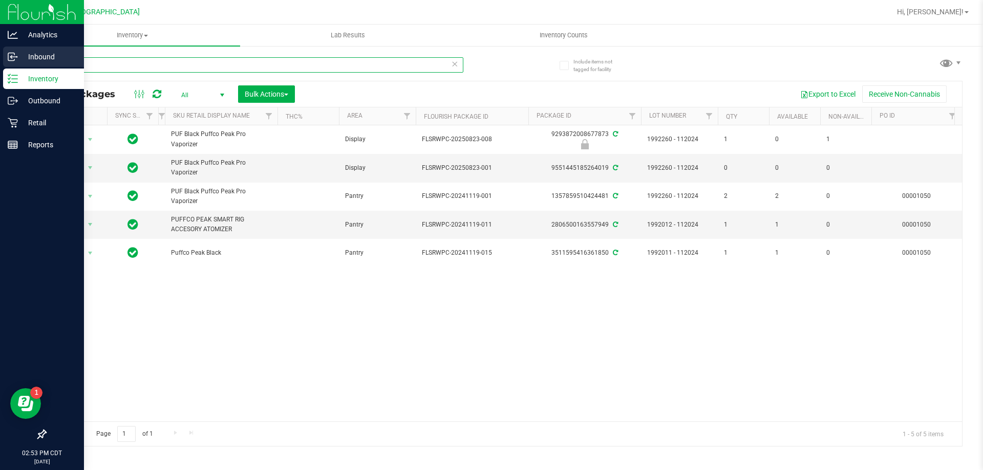
drag, startPoint x: 94, startPoint y: 69, endPoint x: 0, endPoint y: 64, distance: 93.8
click at [0, 64] on div "Analytics Inbound Inventory Outbound Retail Reports 02:53 PM CDT 08/23/2025 08/…" at bounding box center [491, 235] width 983 height 470
